Goal: Find specific page/section: Find specific page/section

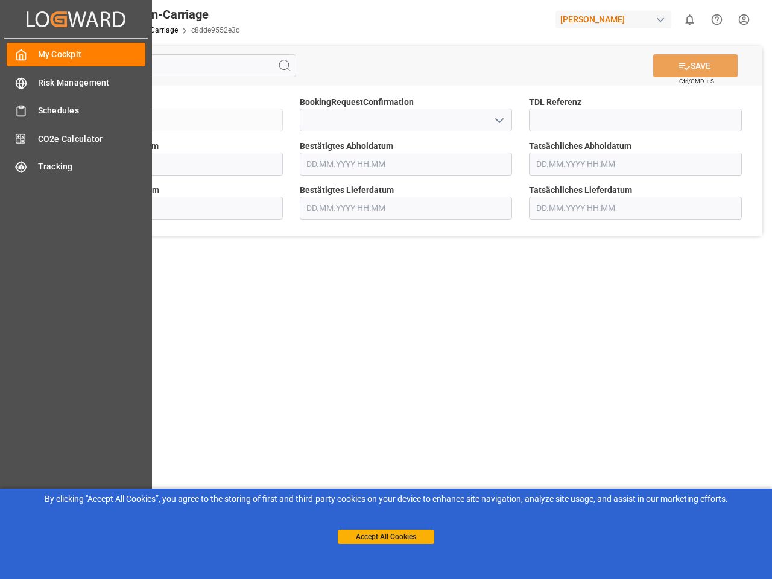
click at [386, 289] on main "SAVE Ctrl/CMD + S Sendung QKA25-010727 BookingRequestConfirmation TDL Referenz …" at bounding box center [405, 306] width 727 height 534
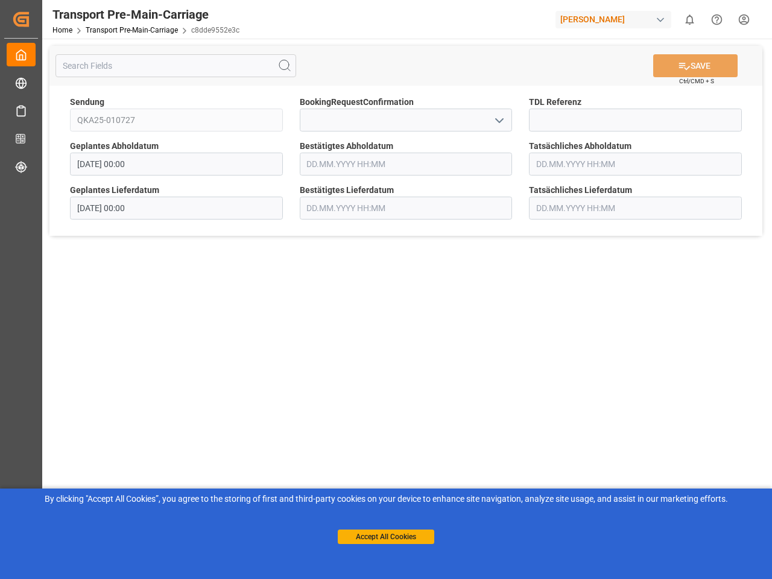
click at [30, 19] on icon "Created by potrace 1.15, written by [PERSON_NAME] [DATE]-[DATE]" at bounding box center [21, 19] width 18 height 19
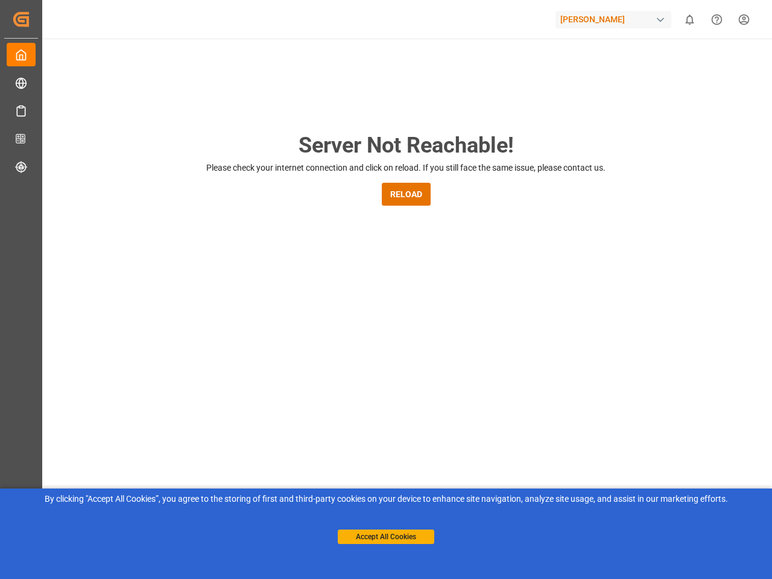
click at [616, 19] on div "[PERSON_NAME]" at bounding box center [613, 19] width 116 height 17
click at [689, 19] on html "Created by potrace 1.15, written by [PERSON_NAME] [DATE]-[DATE] Created by potr…" at bounding box center [386, 289] width 772 height 579
click at [716, 19] on icon "Help Center" at bounding box center [716, 19] width 13 height 13
click at [285, 66] on div "Server Not Reachable! Please check your internet connection and click on reload…" at bounding box center [406, 462] width 732 height 846
click at [695, 66] on div "Server Not Reachable! Please check your internet connection and click on reload…" at bounding box center [406, 462] width 732 height 846
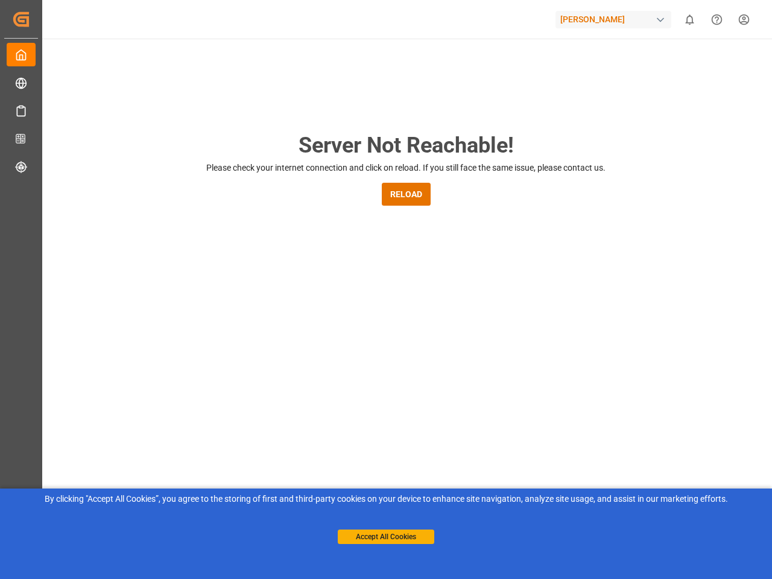
click at [499, 120] on div "Server Not Reachable! Please check your internet connection and click on reload…" at bounding box center [406, 462] width 732 height 846
click at [386, 537] on button "Accept All Cookies" at bounding box center [386, 537] width 96 height 14
